Goal: Transaction & Acquisition: Purchase product/service

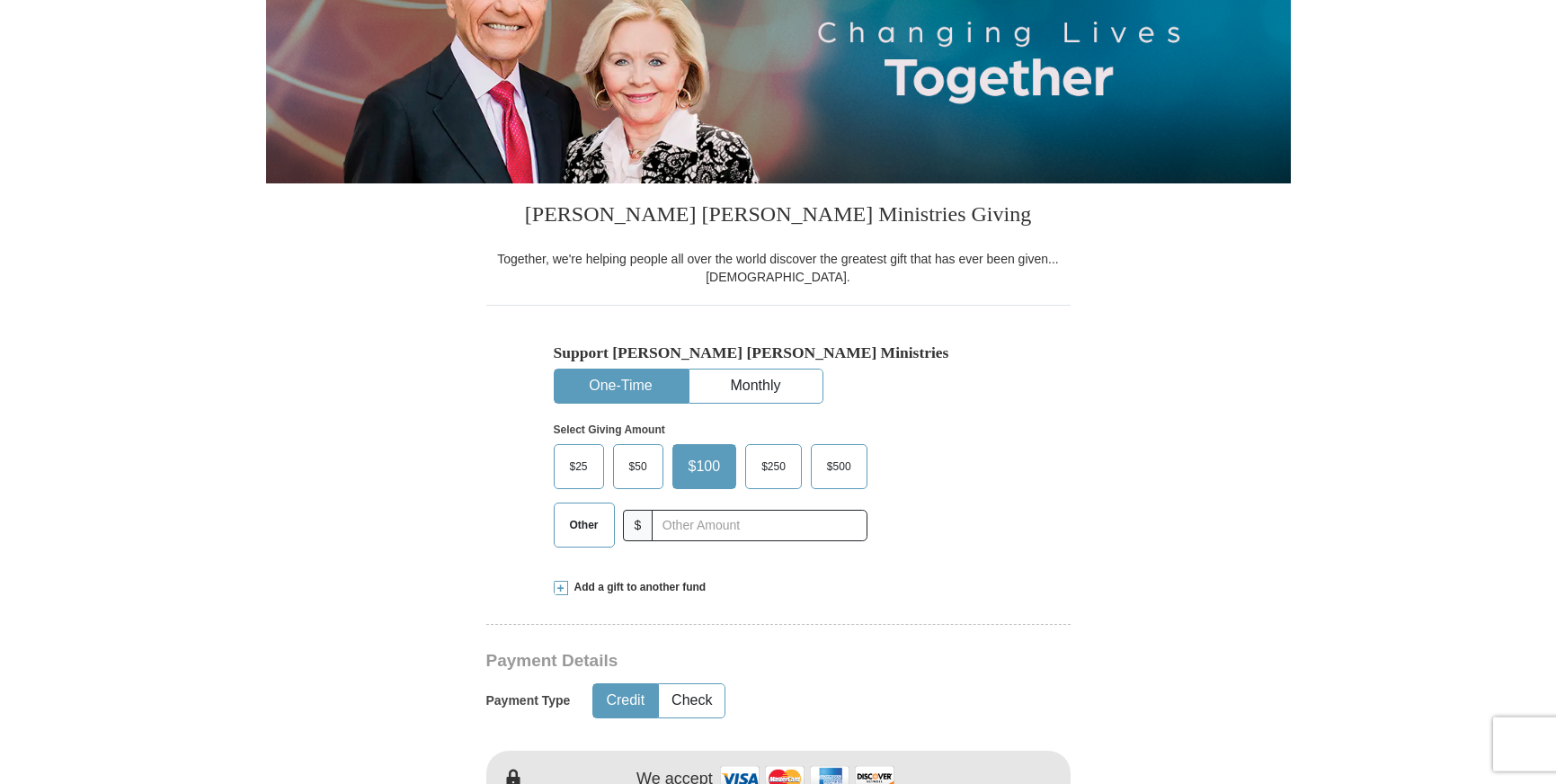
scroll to position [275, 0]
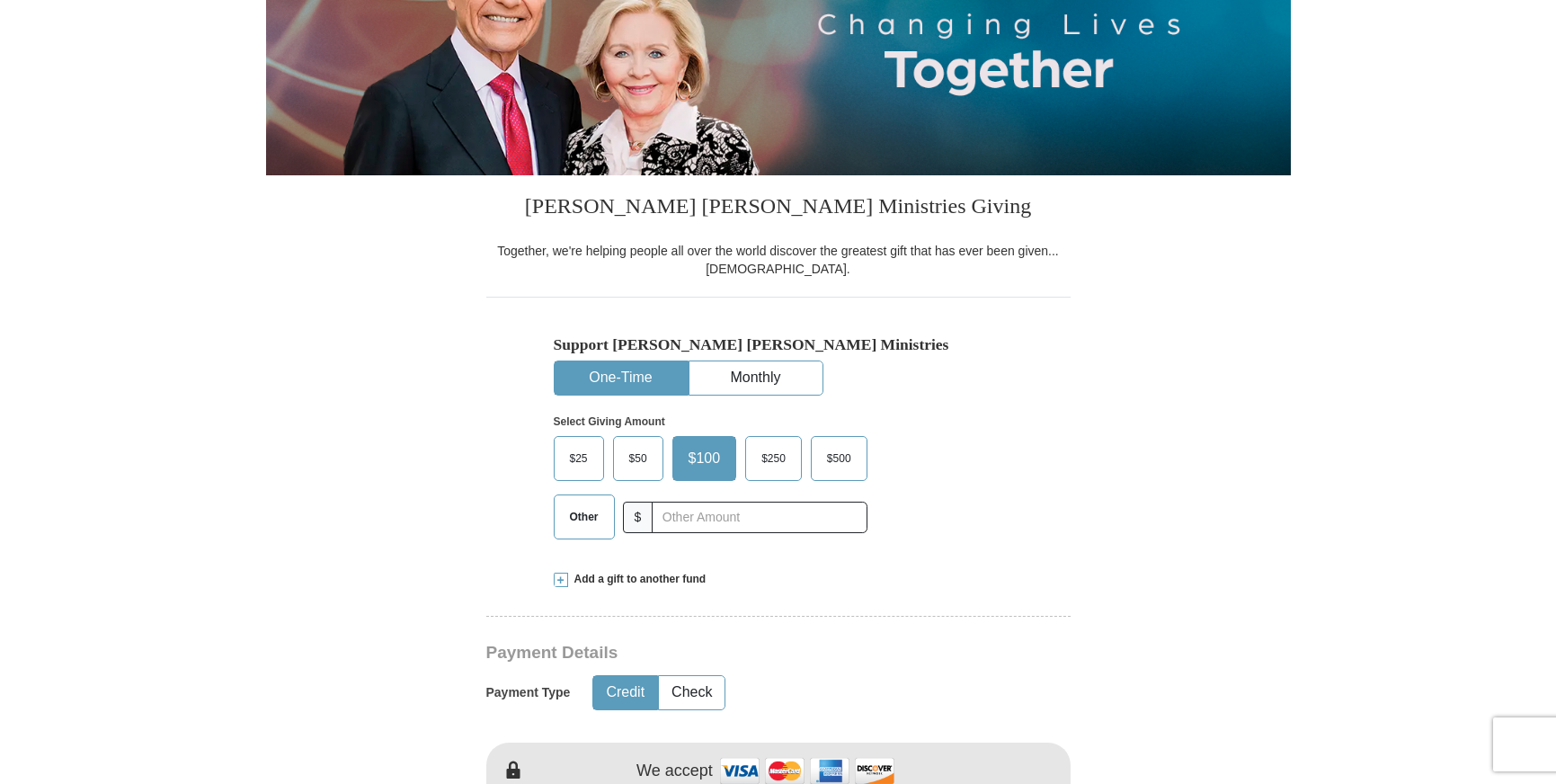
click at [639, 460] on span "$50" at bounding box center [639, 458] width 36 height 27
click at [0, 0] on input "$50" at bounding box center [0, 0] width 0 height 0
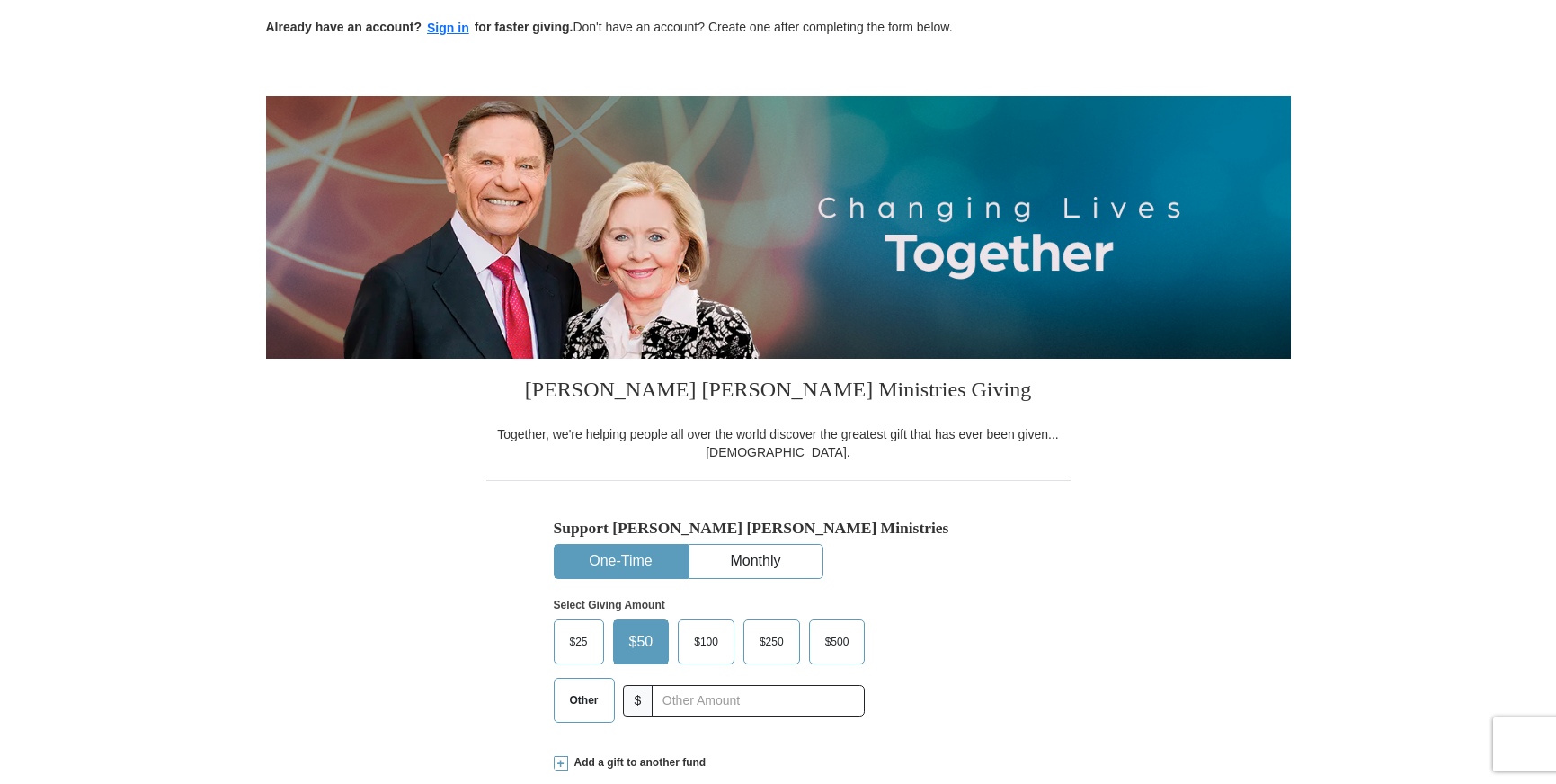
scroll to position [0, 0]
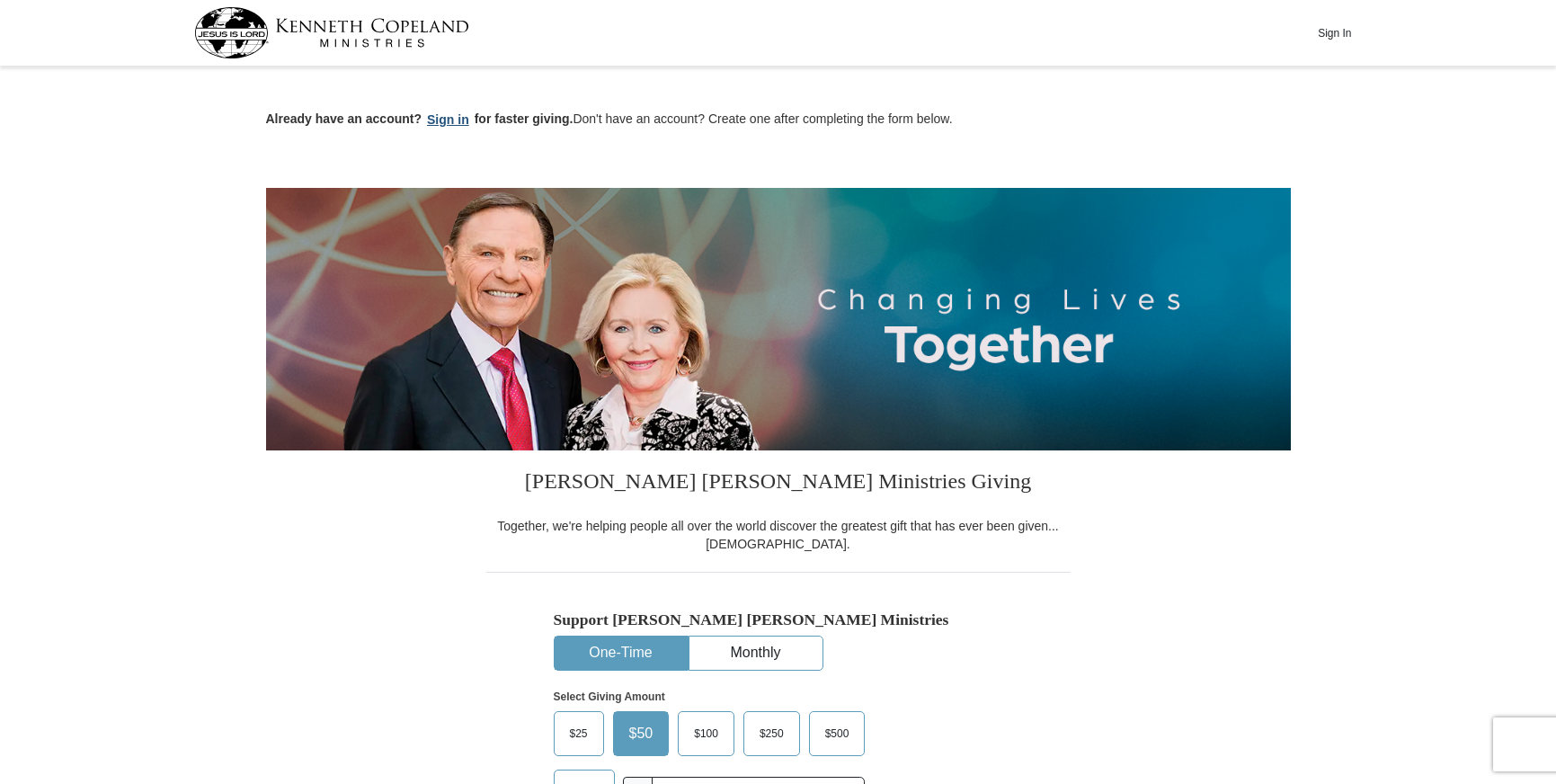
click at [453, 120] on button "Sign in" at bounding box center [448, 120] width 53 height 21
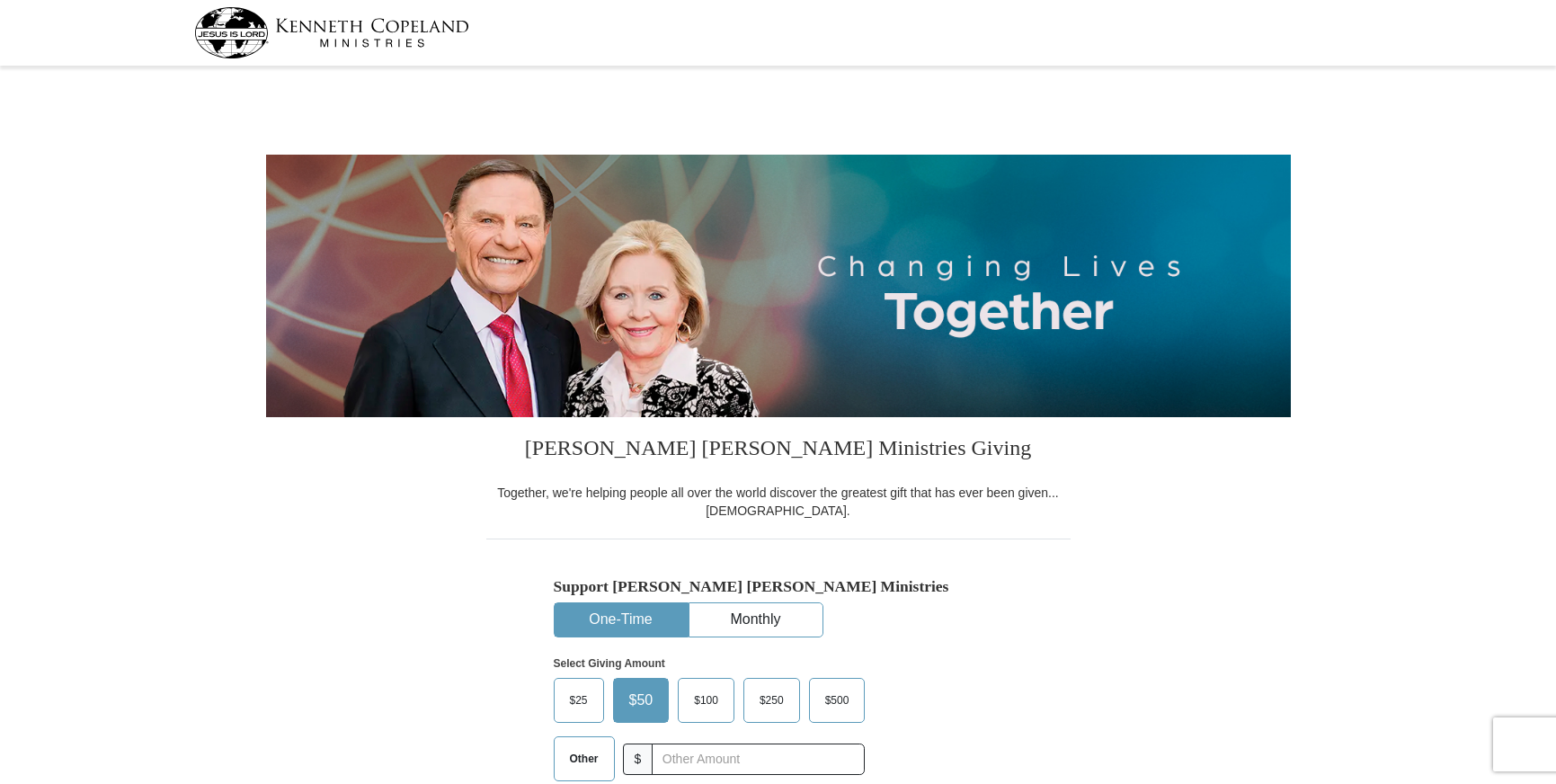
select select "WY"
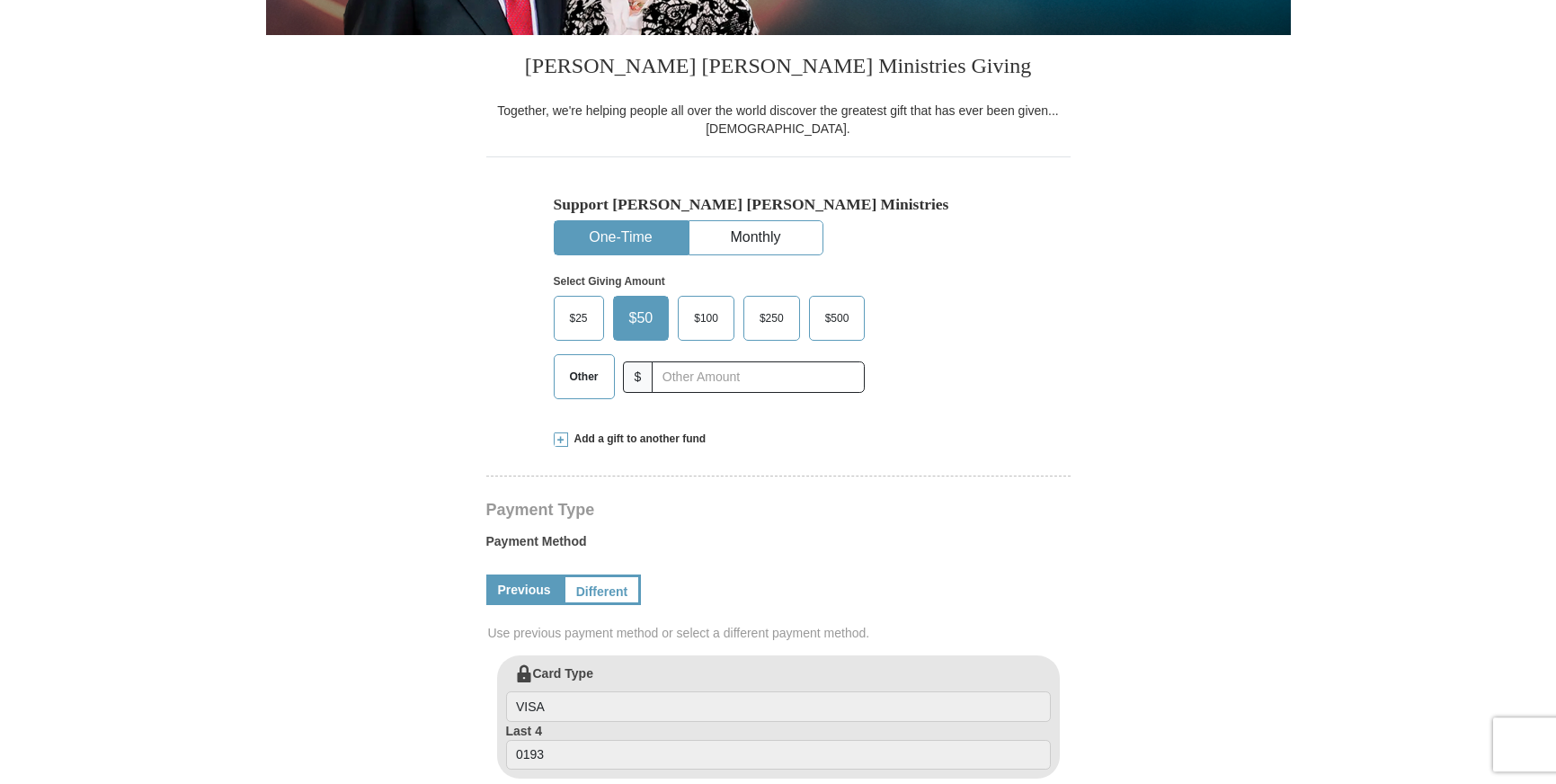
scroll to position [458, 0]
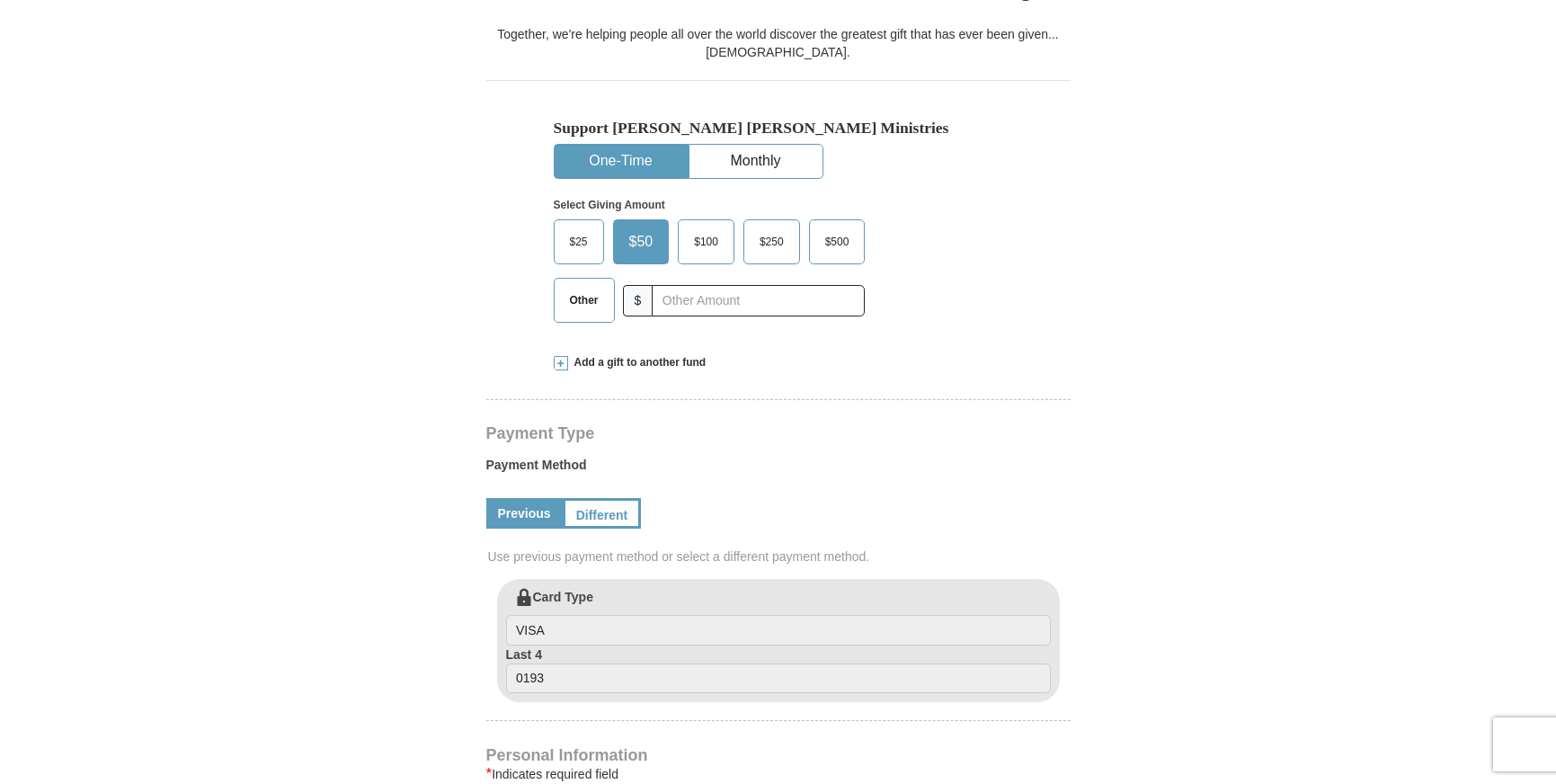
click at [563, 364] on span at bounding box center [561, 362] width 14 height 14
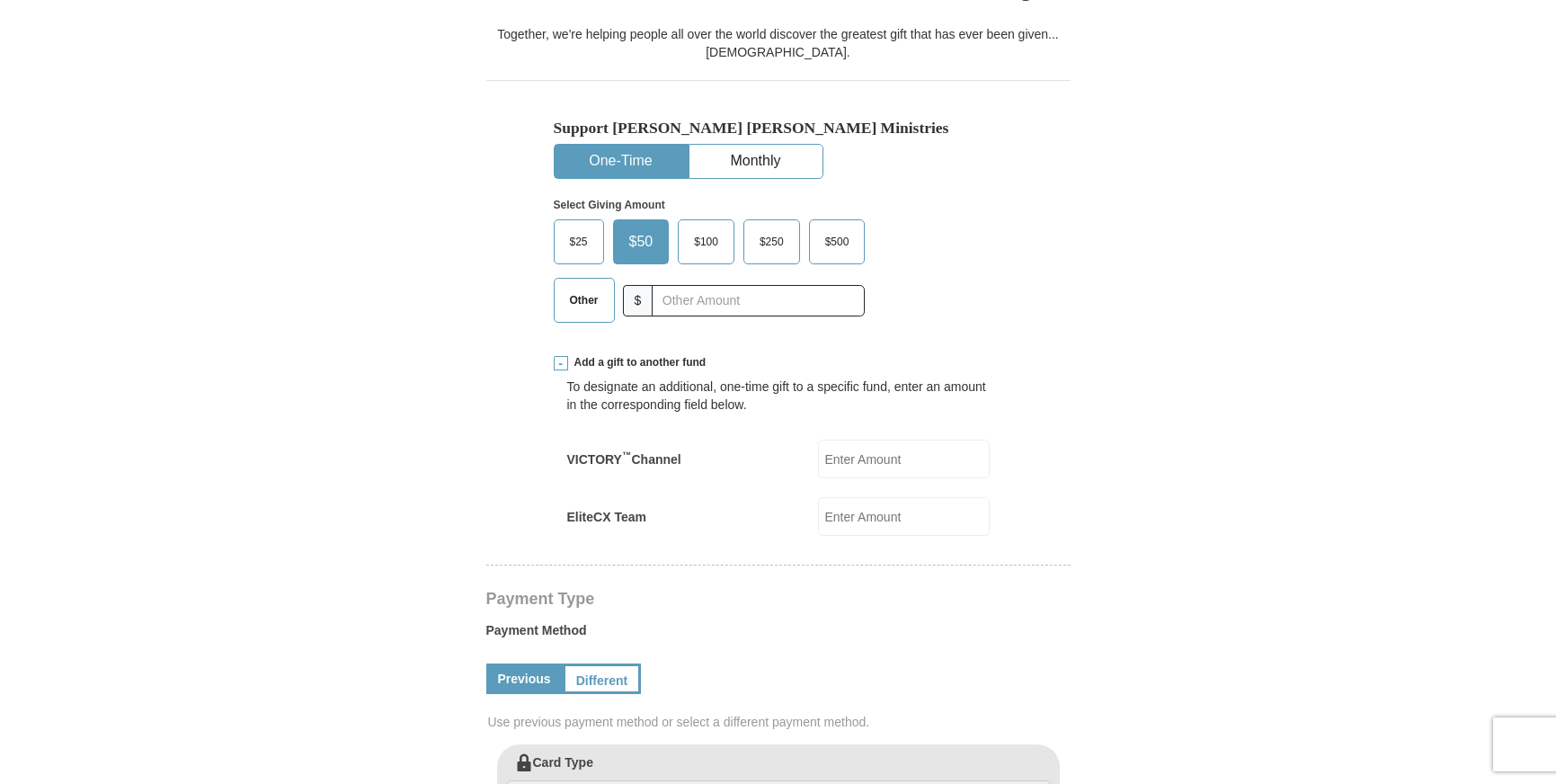
click at [563, 364] on span at bounding box center [561, 362] width 14 height 14
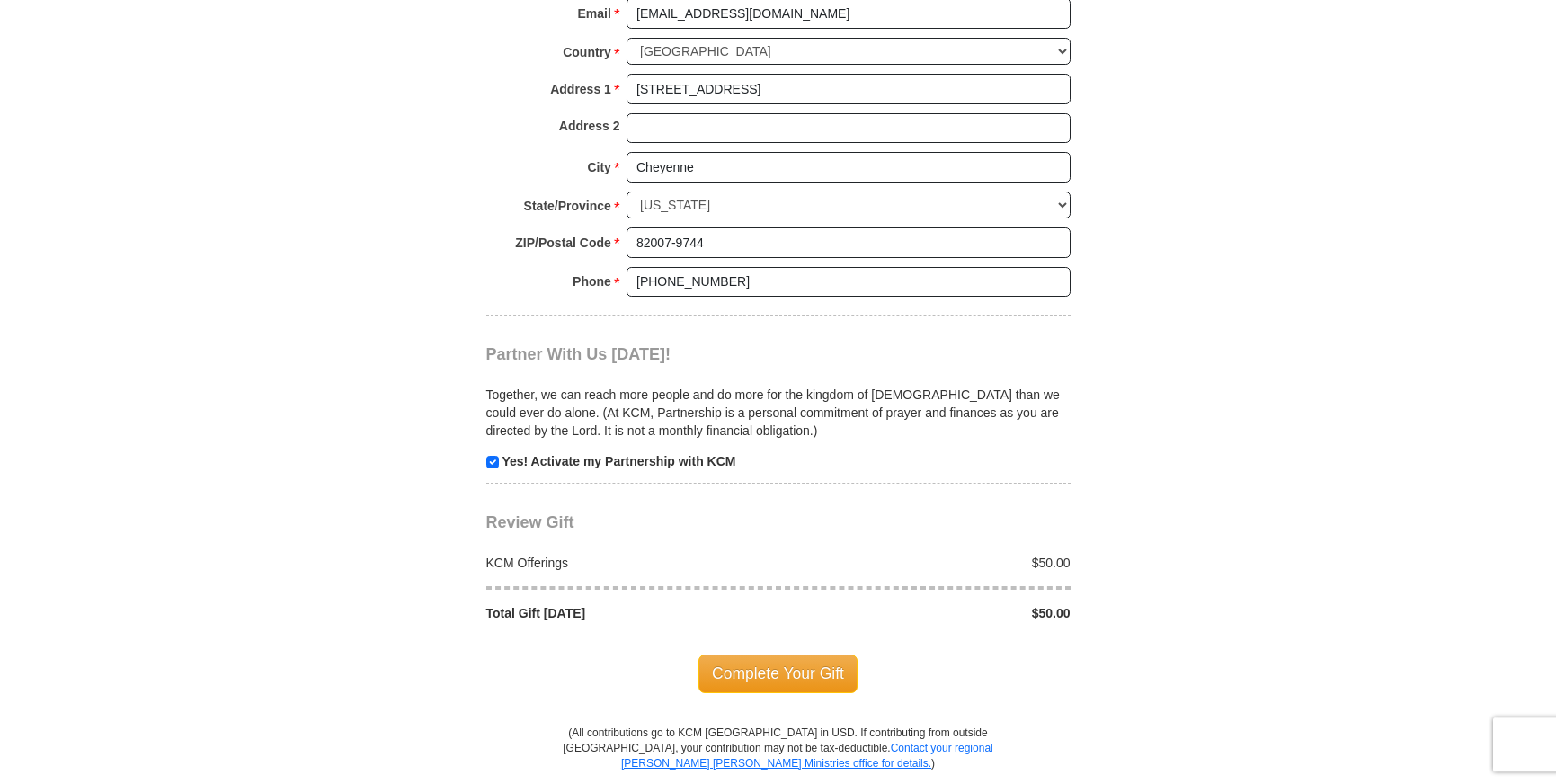
scroll to position [1375, 0]
click at [494, 457] on input "checkbox" at bounding box center [492, 459] width 12 height 12
checkbox input "false"
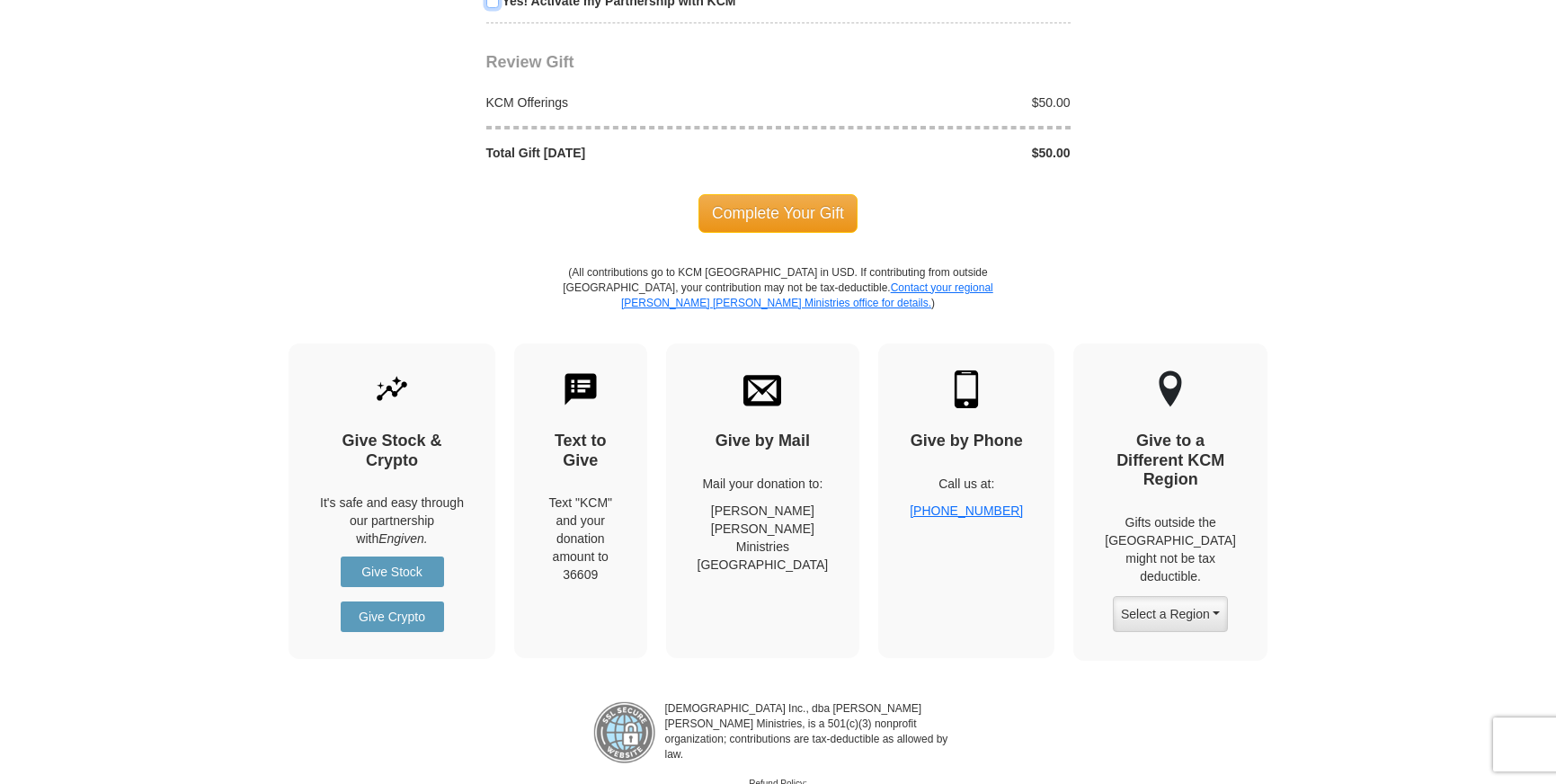
scroll to position [1833, 0]
click at [756, 217] on span "Complete Your Gift" at bounding box center [778, 212] width 159 height 37
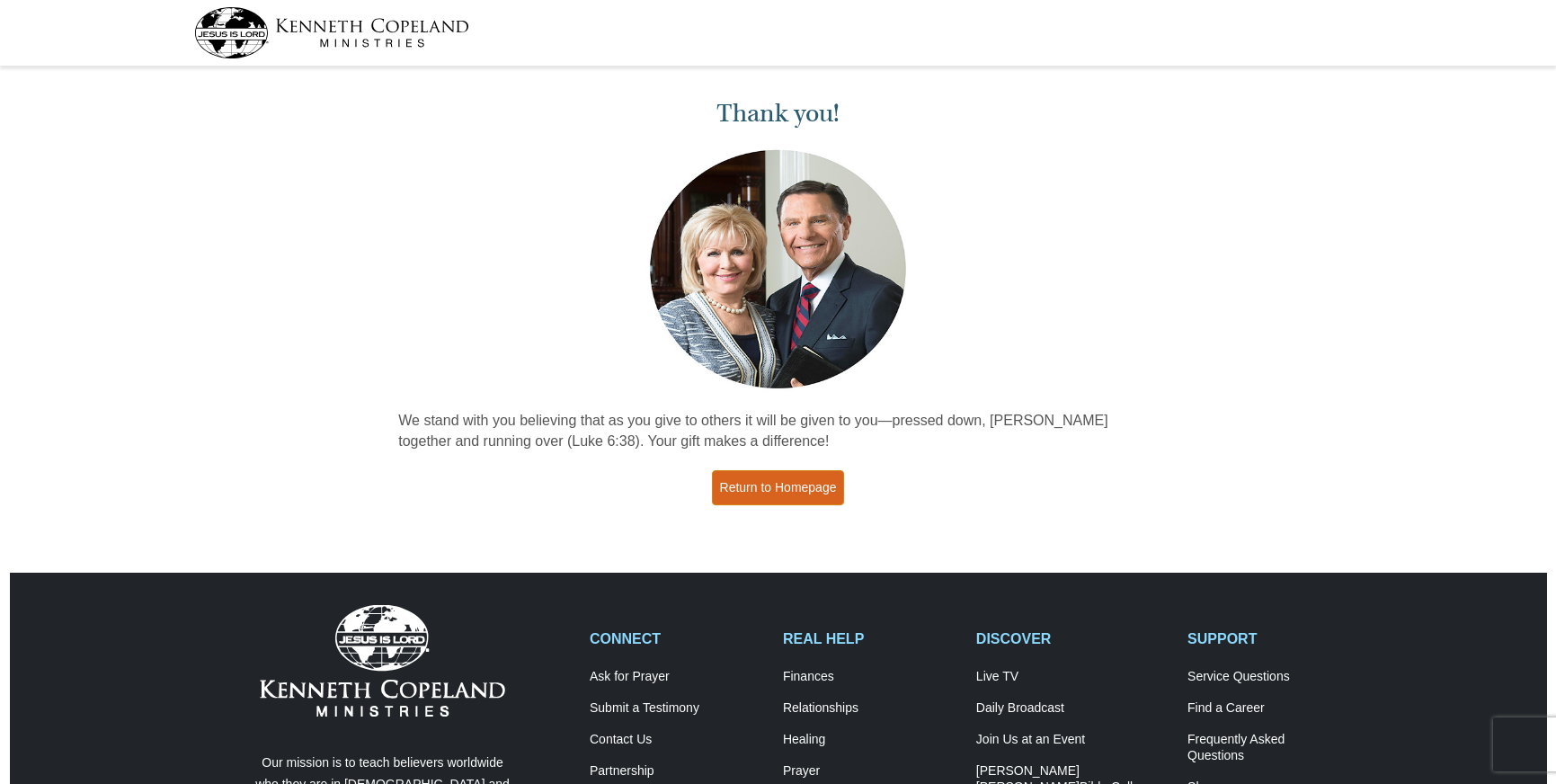
click at [800, 478] on link "Return to Homepage" at bounding box center [778, 487] width 133 height 35
